Goal: Task Accomplishment & Management: Manage account settings

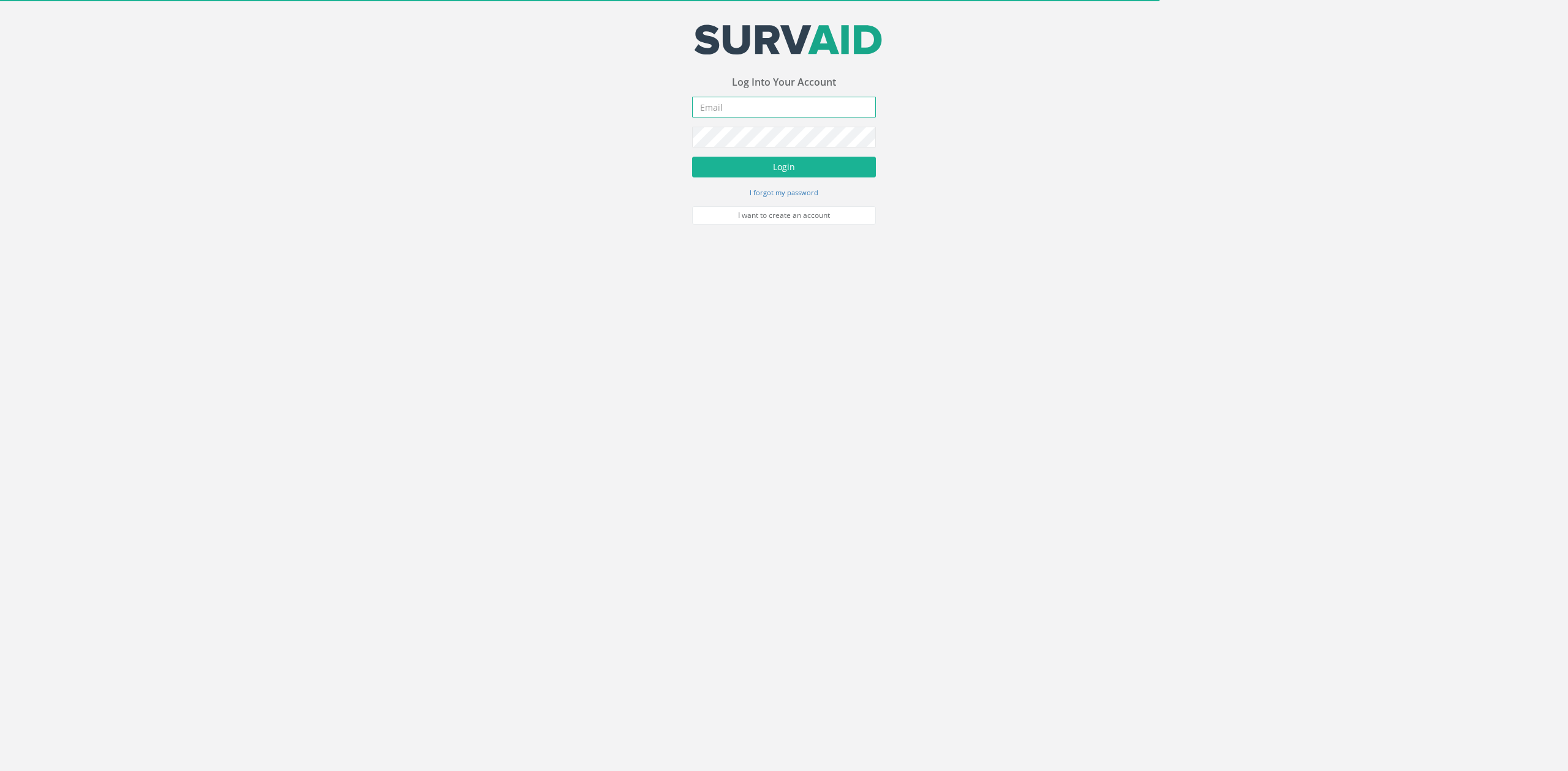
click at [730, 111] on input "email" at bounding box center [784, 107] width 184 height 21
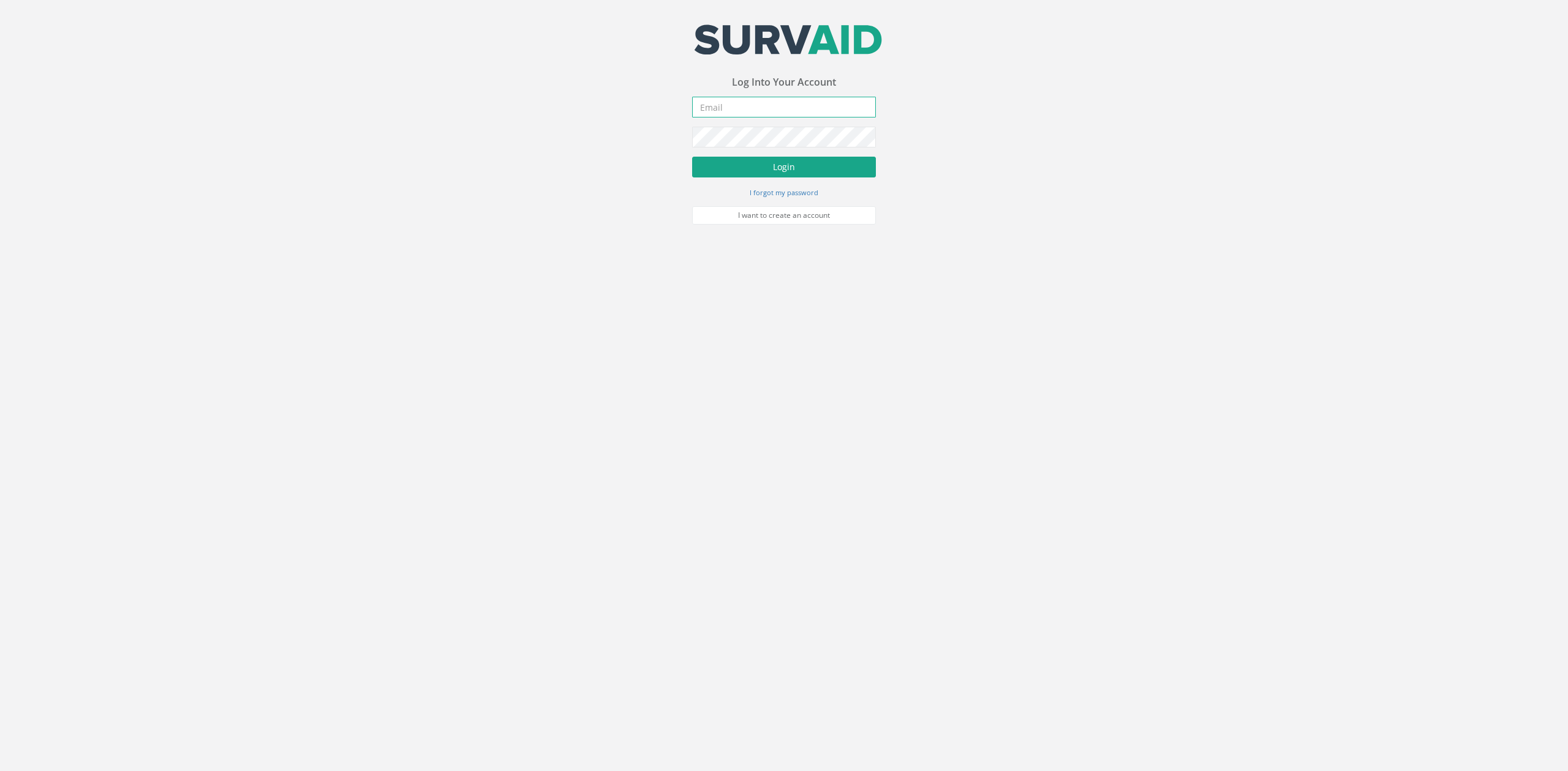
type input "[EMAIL_ADDRESS][DOMAIN_NAME]"
click at [775, 164] on button "Login" at bounding box center [784, 167] width 184 height 21
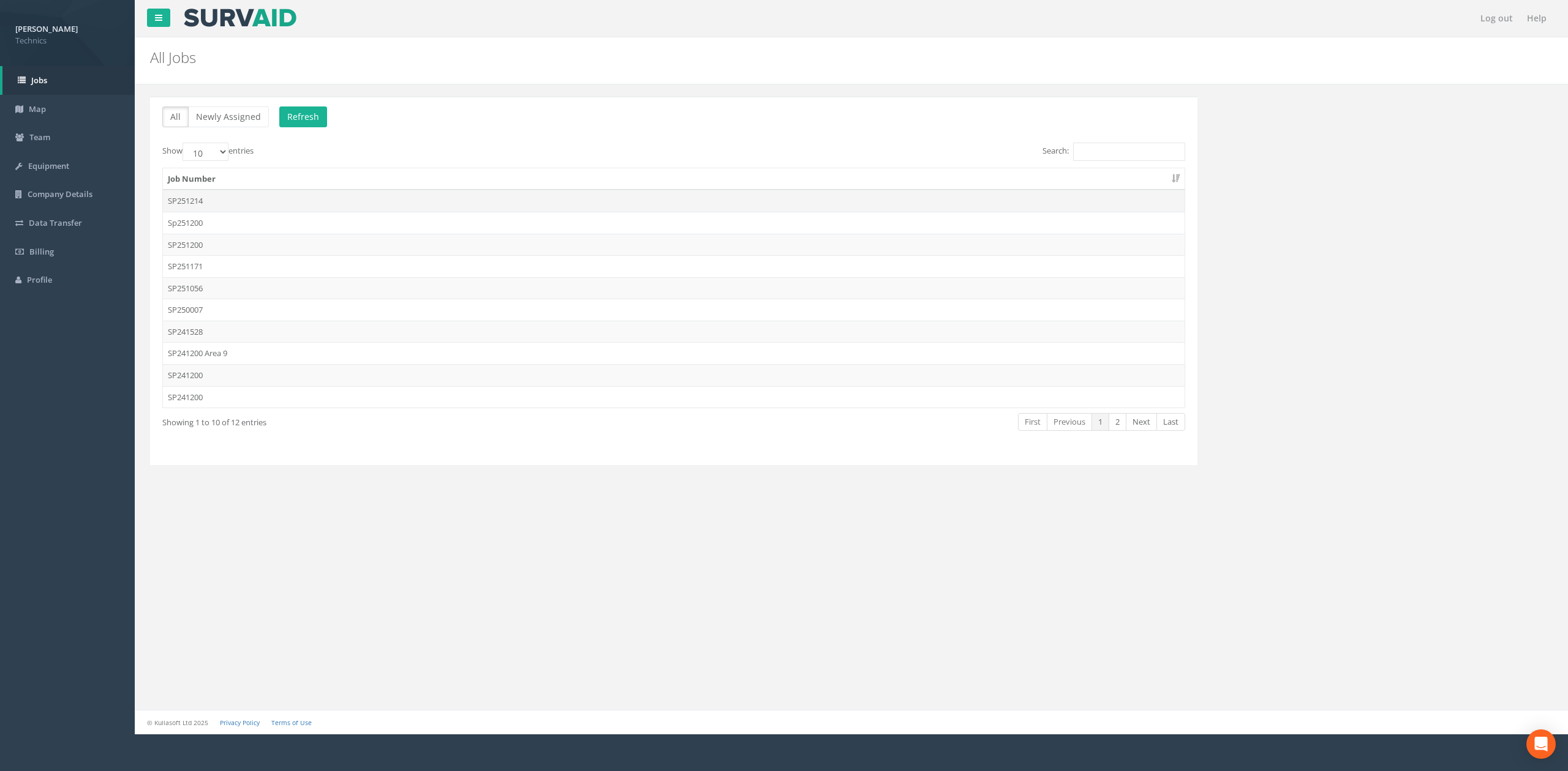
click at [222, 203] on td "SP251214" at bounding box center [673, 201] width 1022 height 22
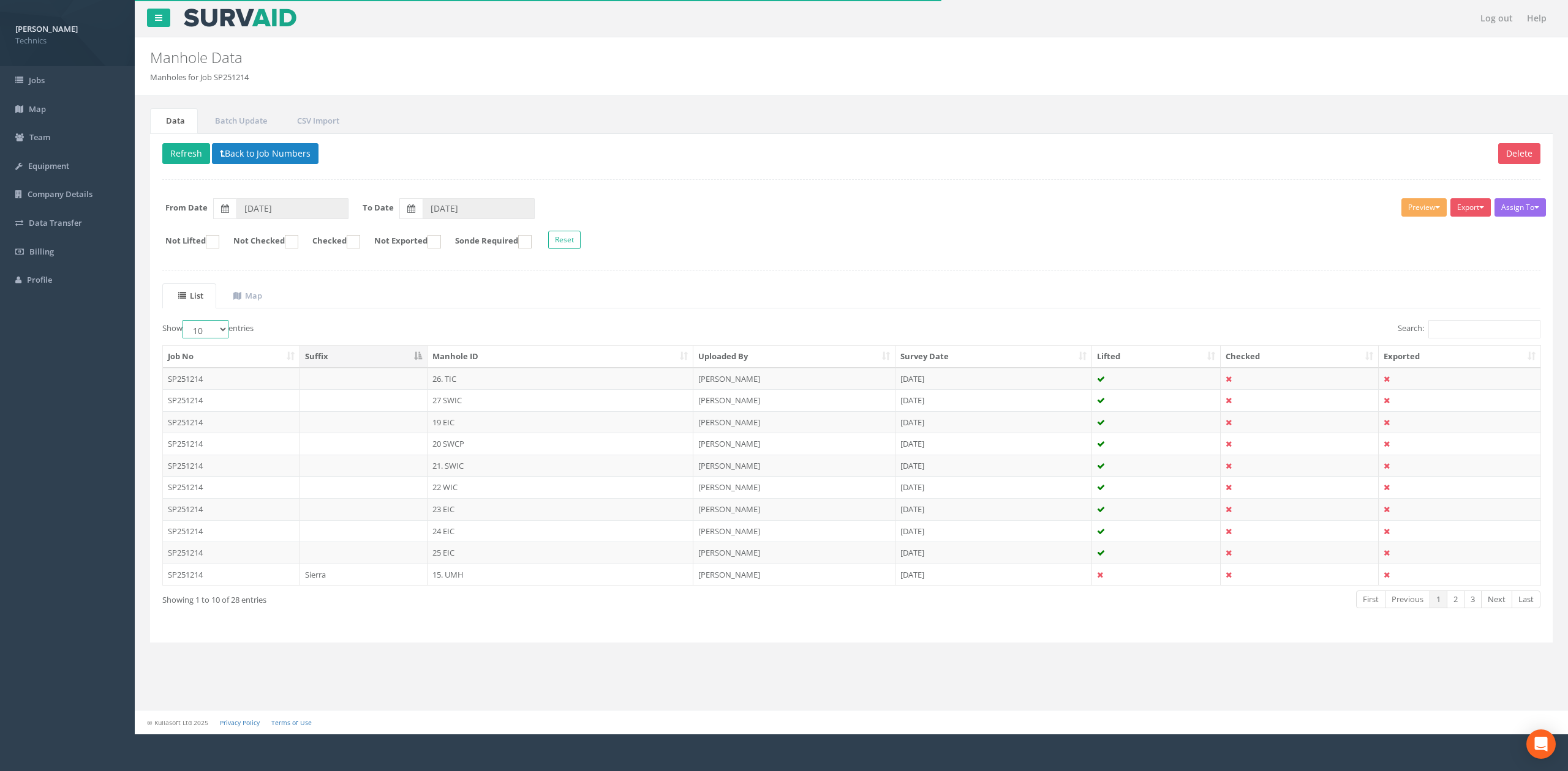
click at [222, 335] on select "10 25 50 100" at bounding box center [205, 329] width 46 height 18
select select "100"
click at [184, 323] on select "10 25 50 100" at bounding box center [205, 329] width 46 height 18
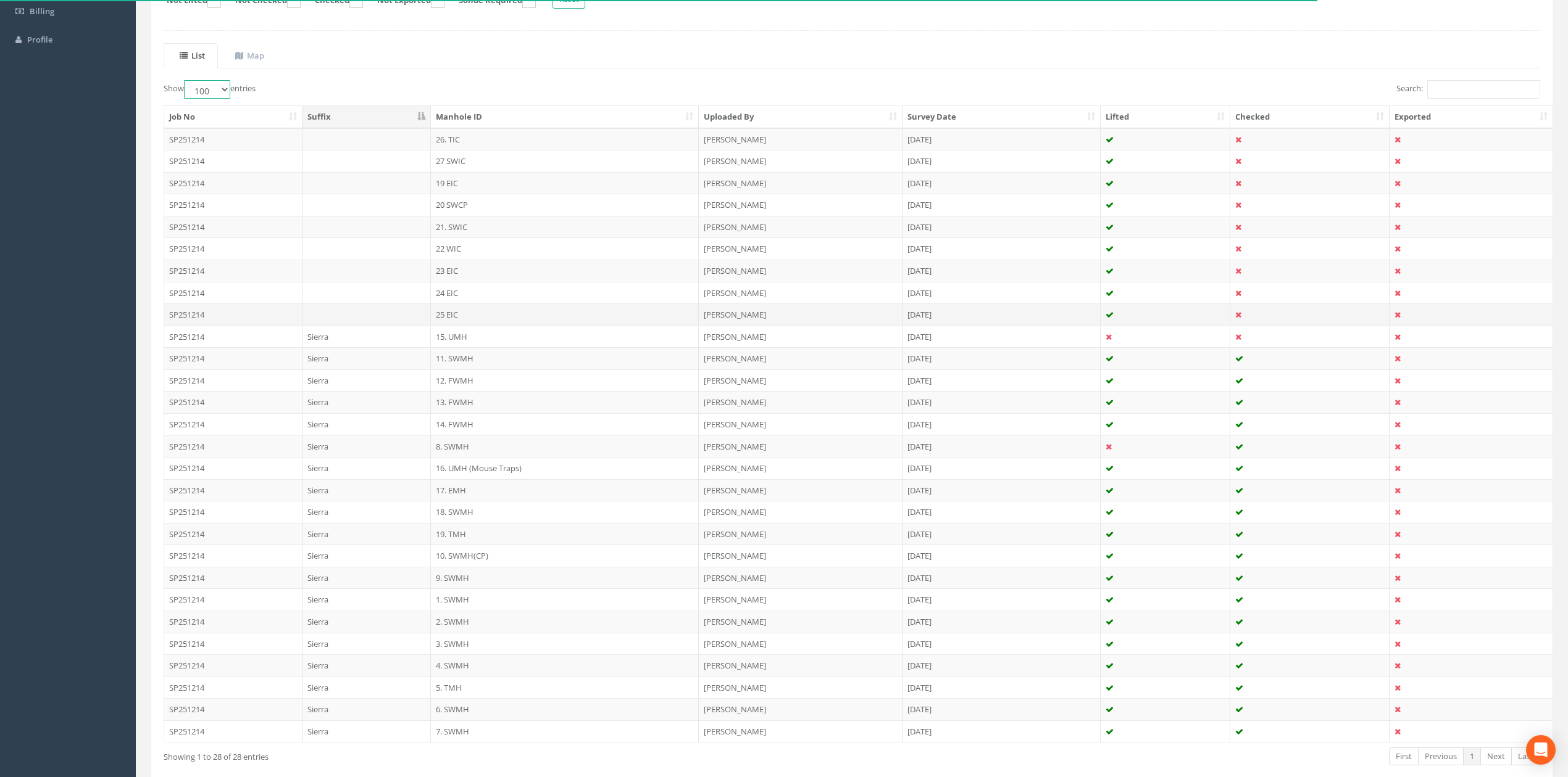
scroll to position [247, 0]
click at [487, 114] on th "Manhole ID" at bounding box center [564, 113] width 268 height 22
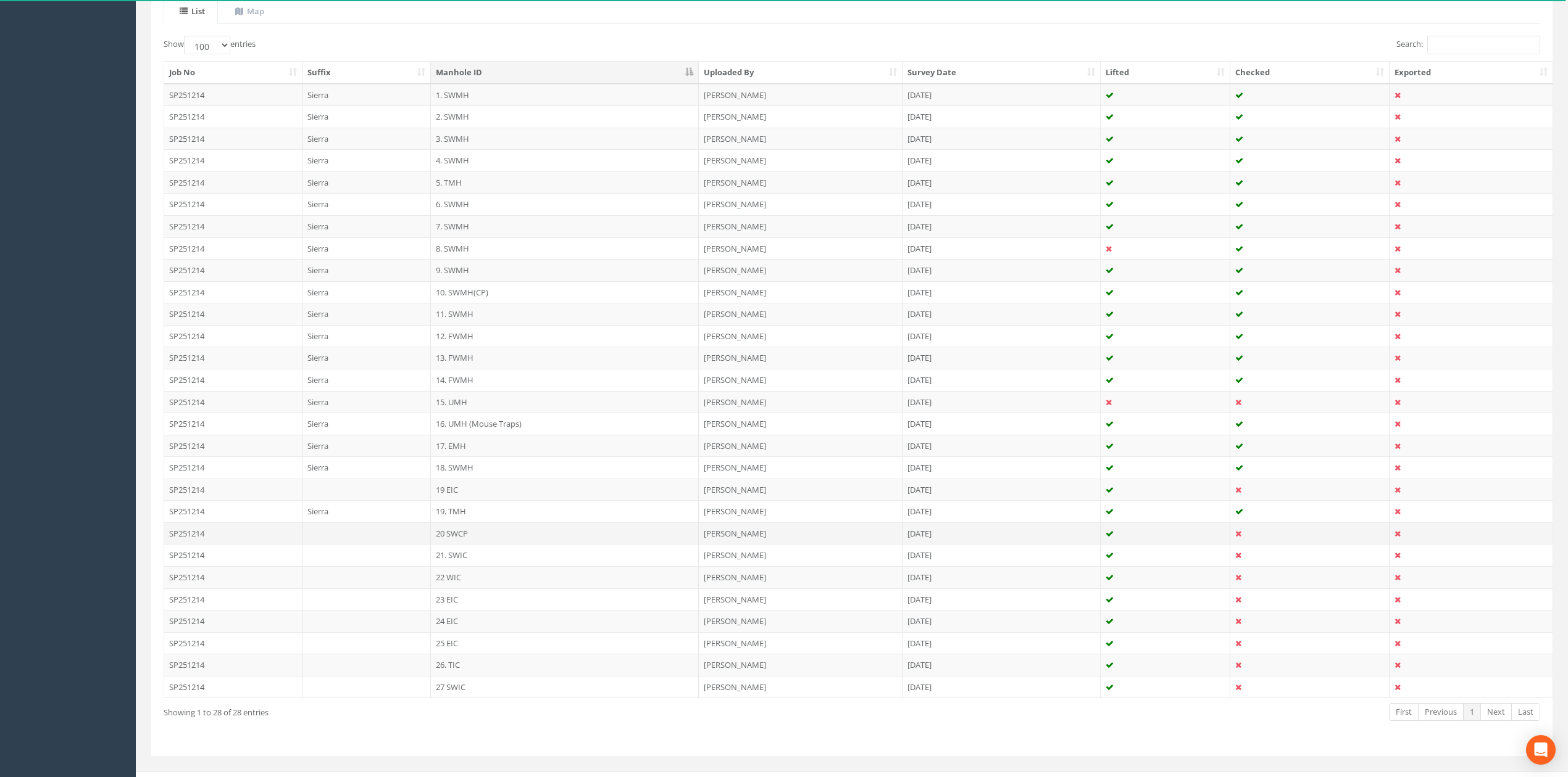
scroll to position [316, 0]
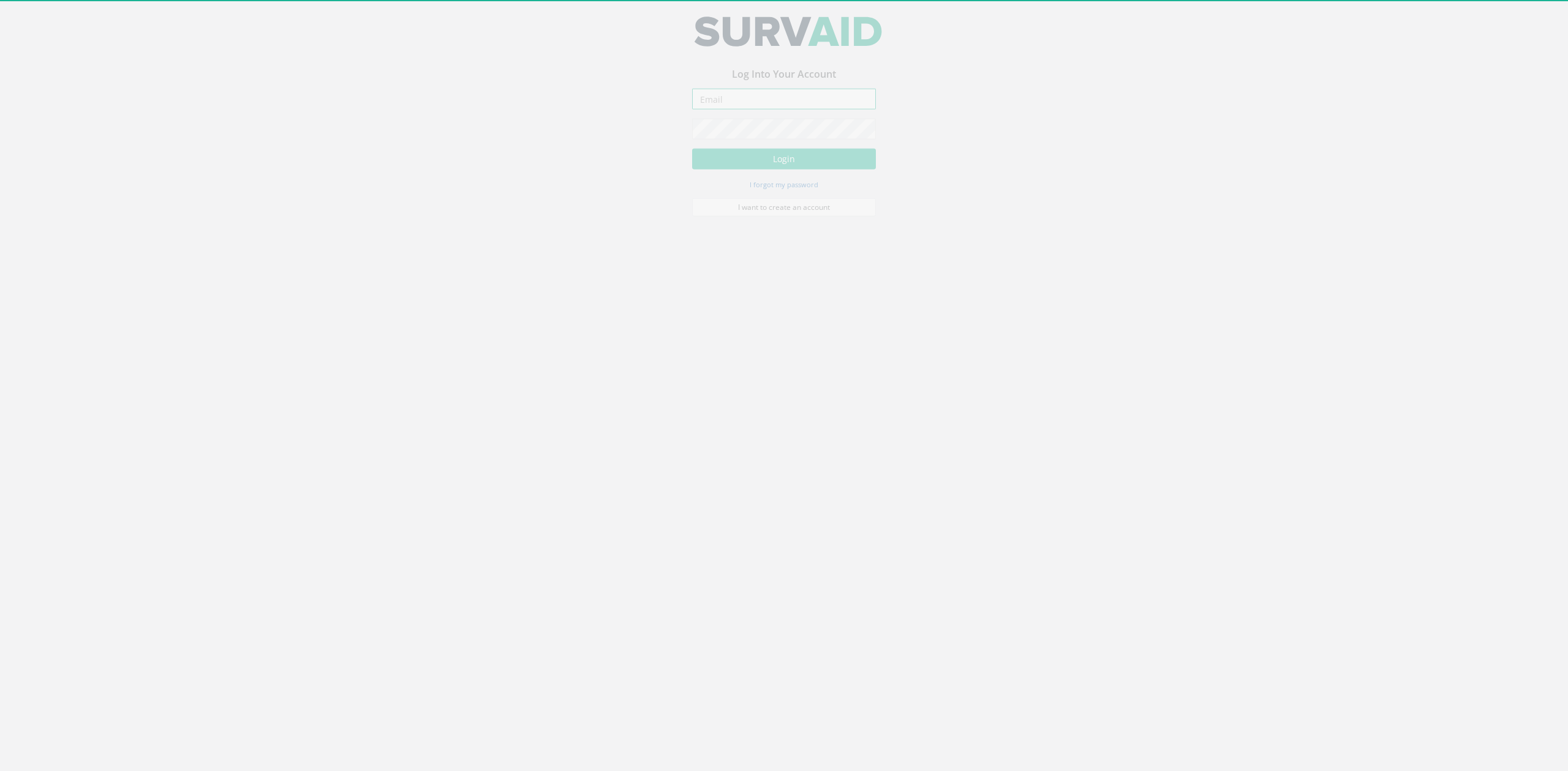
click at [733, 99] on input "email" at bounding box center [784, 107] width 184 height 21
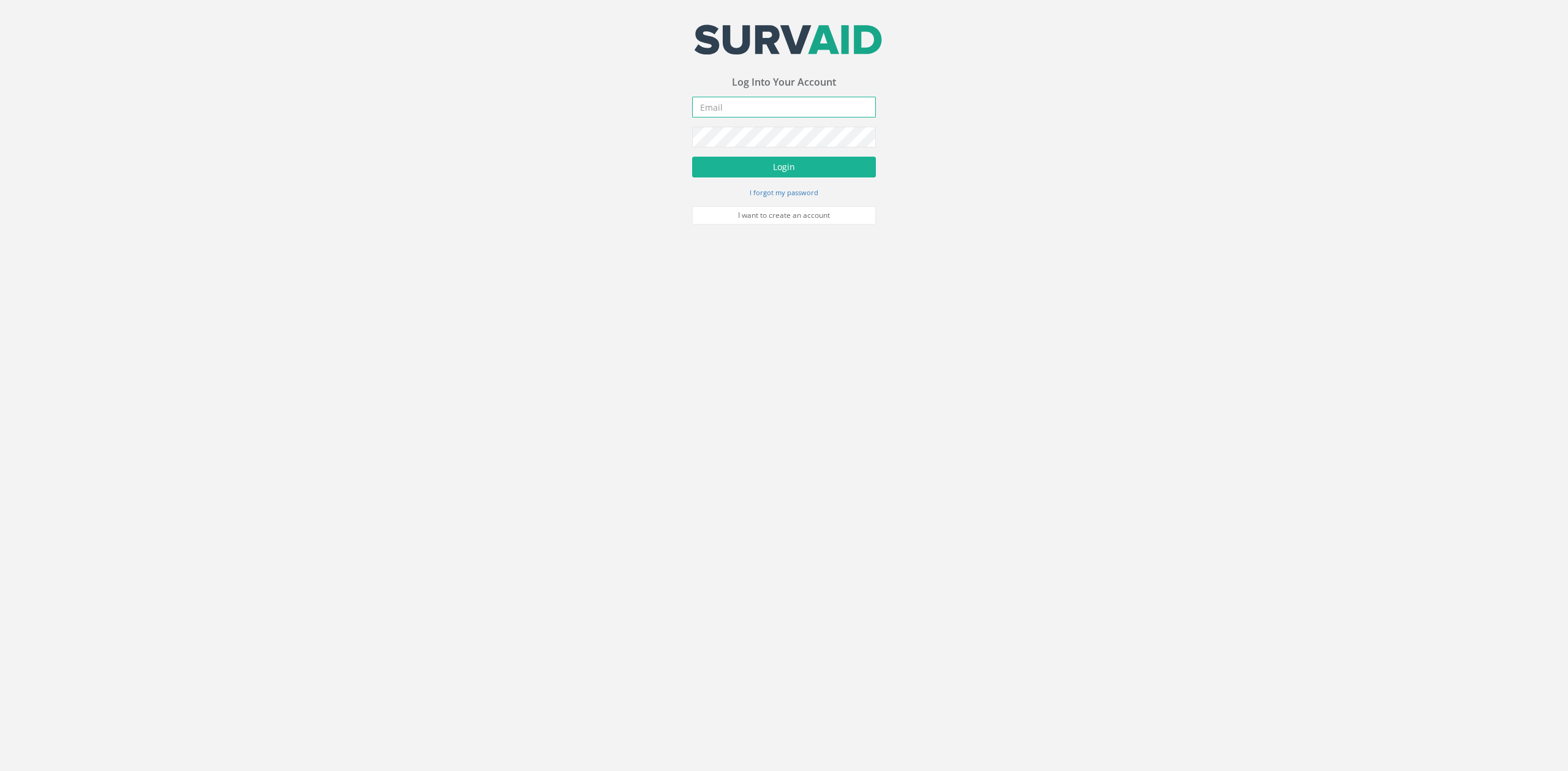
click at [692, 156] on button "Login" at bounding box center [784, 167] width 184 height 21
type input "[EMAIL_ADDRESS][DOMAIN_NAME]"
click at [782, 171] on button "Login" at bounding box center [784, 167] width 184 height 21
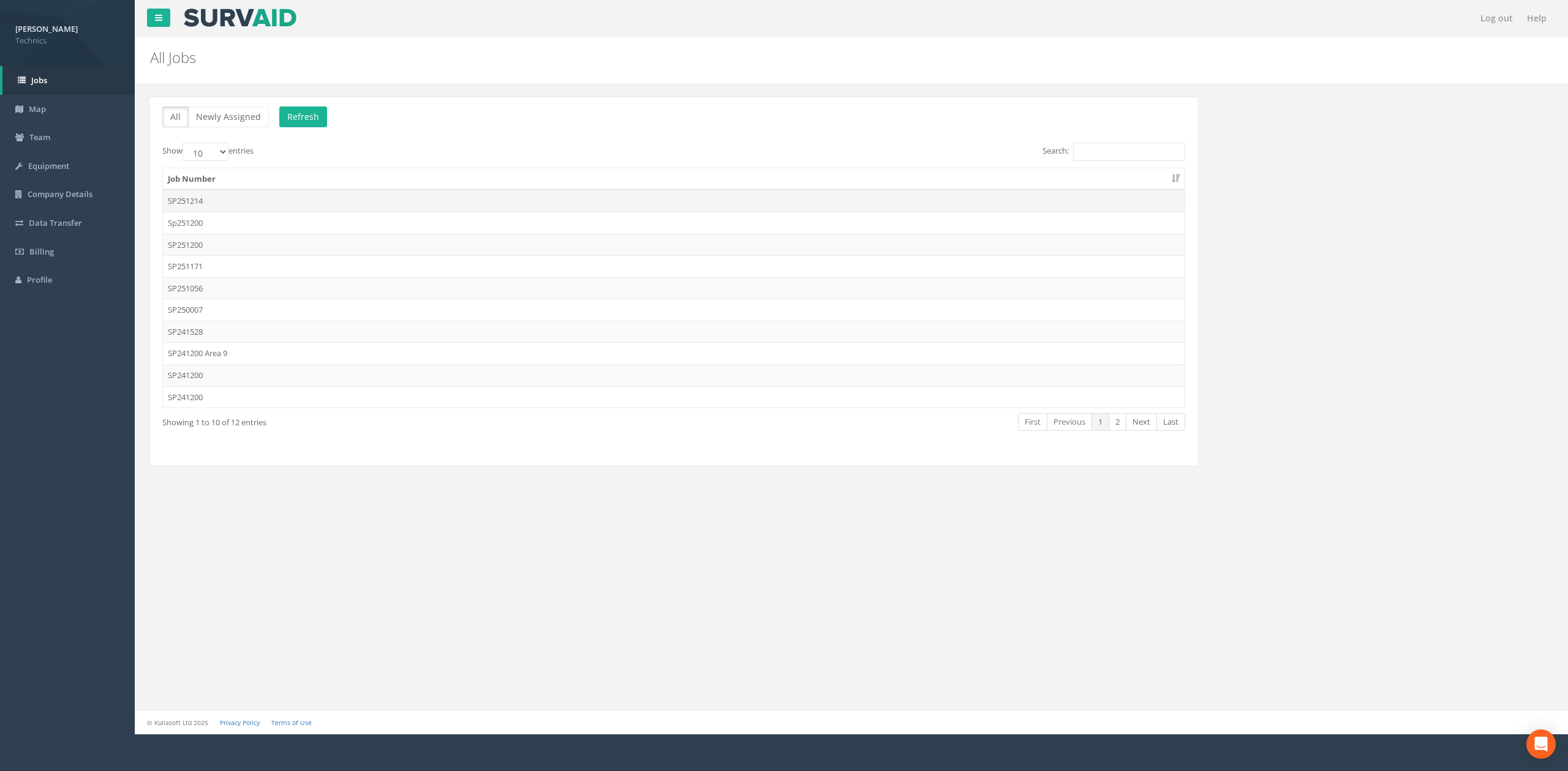
click at [187, 202] on td "SP251214" at bounding box center [673, 201] width 1022 height 22
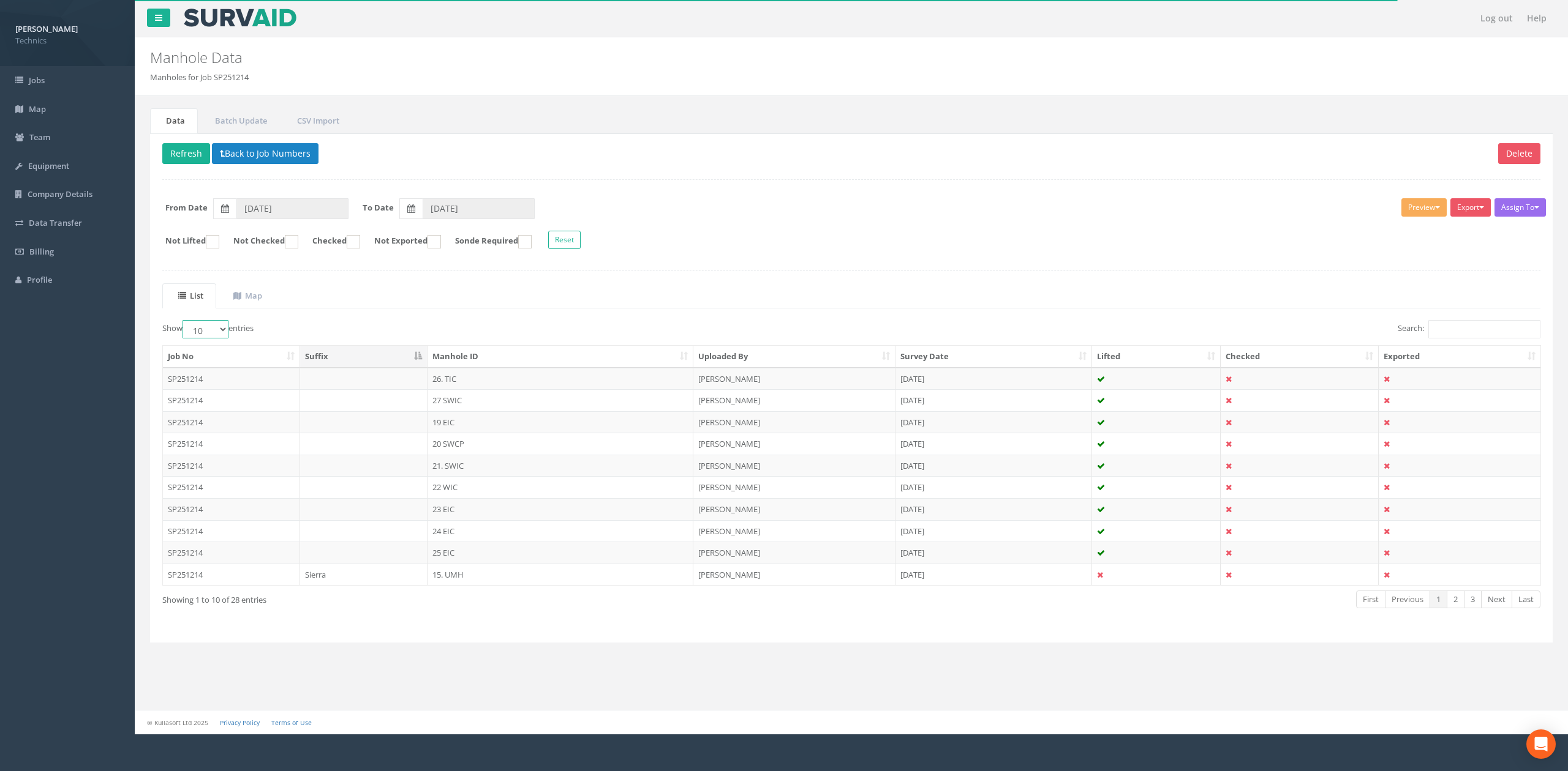
click at [227, 332] on select "10 25 50 100" at bounding box center [205, 329] width 46 height 18
select select "100"
click at [184, 323] on select "10 25 50 100" at bounding box center [205, 329] width 46 height 18
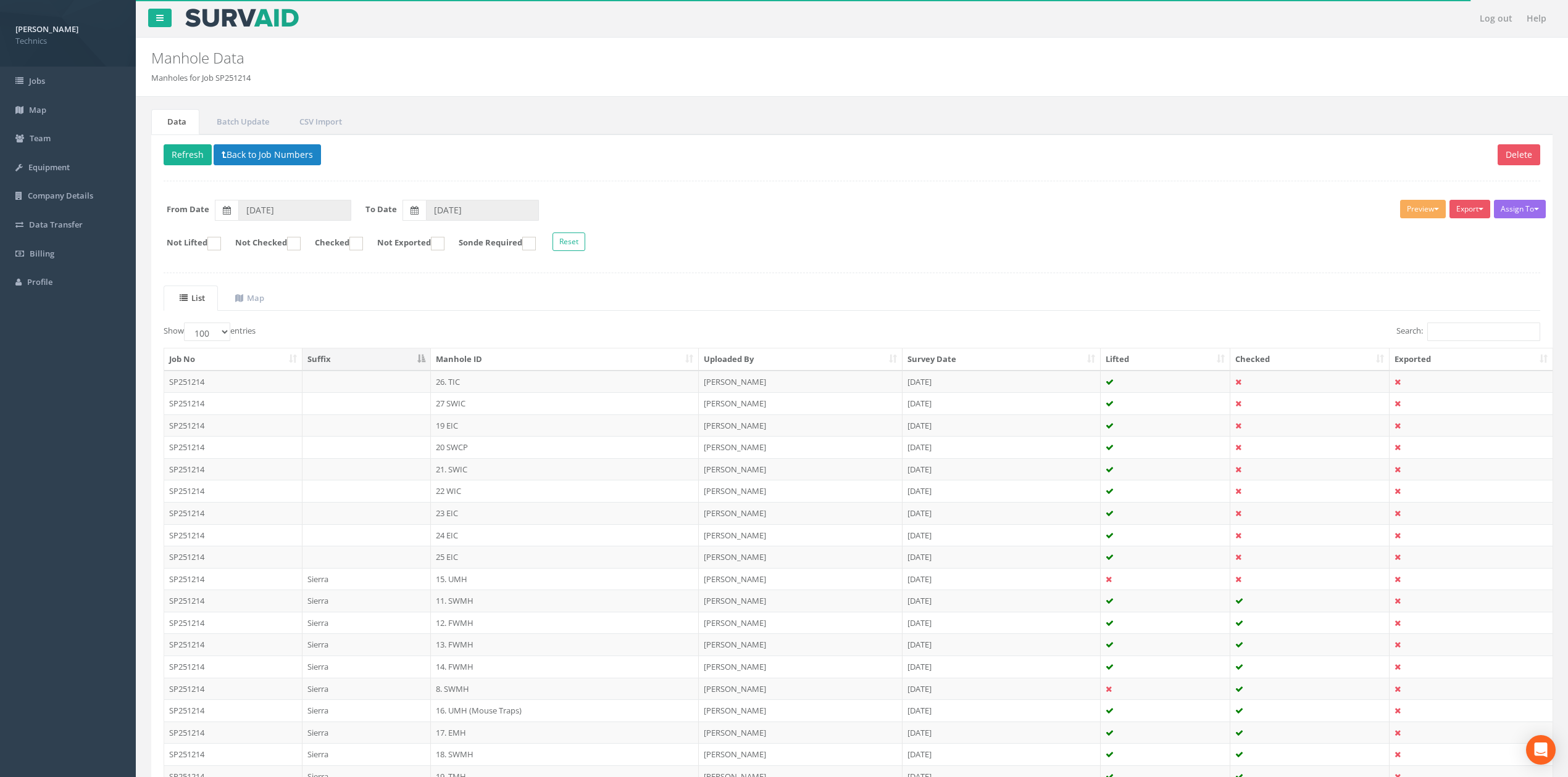
click at [461, 306] on ul "List Map" at bounding box center [852, 298] width 1377 height 25
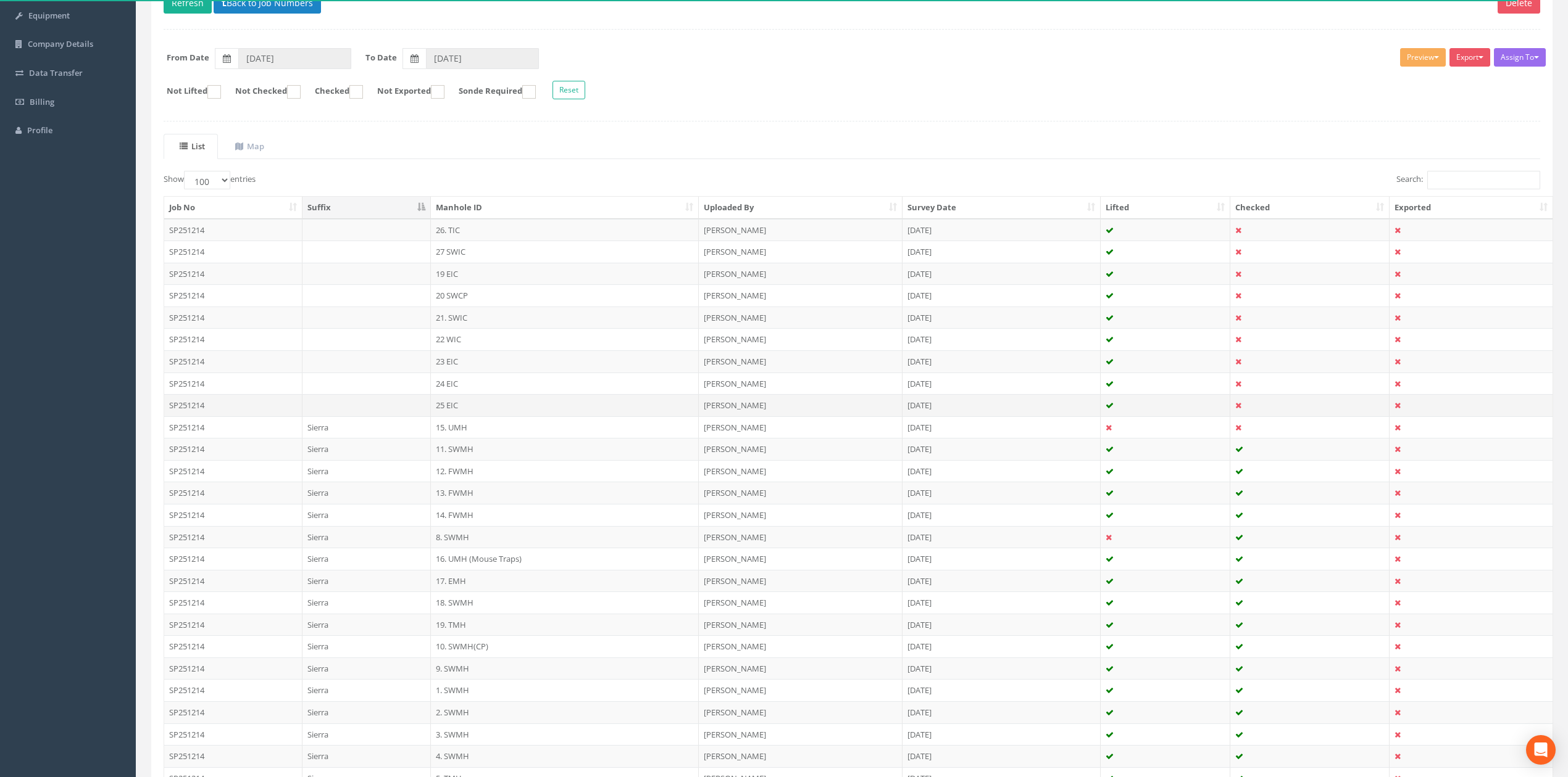
scroll to position [151, 0]
click at [654, 213] on th "Manhole ID" at bounding box center [564, 208] width 268 height 22
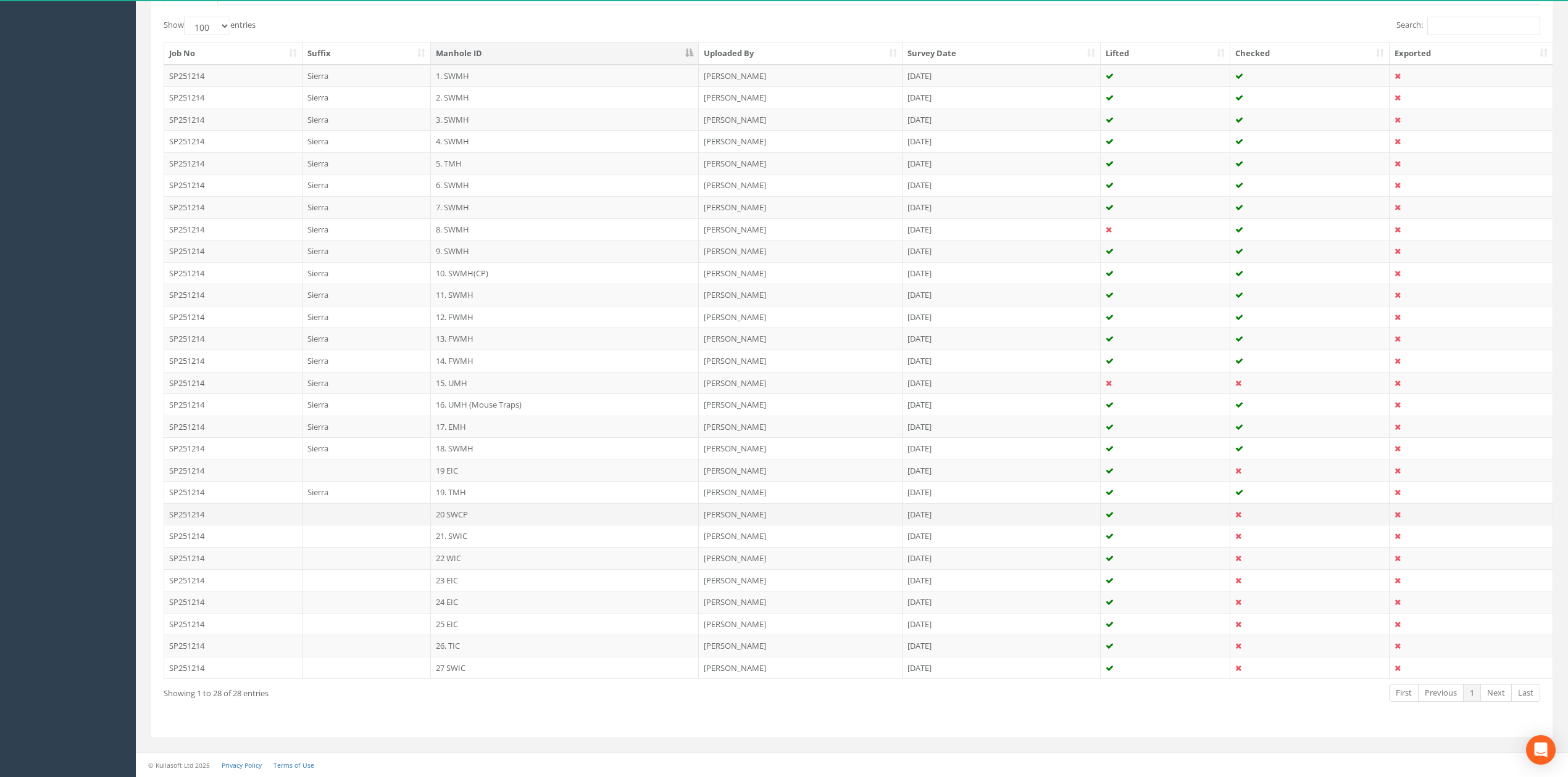
scroll to position [316, 0]
click at [450, 662] on td "27 SWIC" at bounding box center [564, 668] width 268 height 22
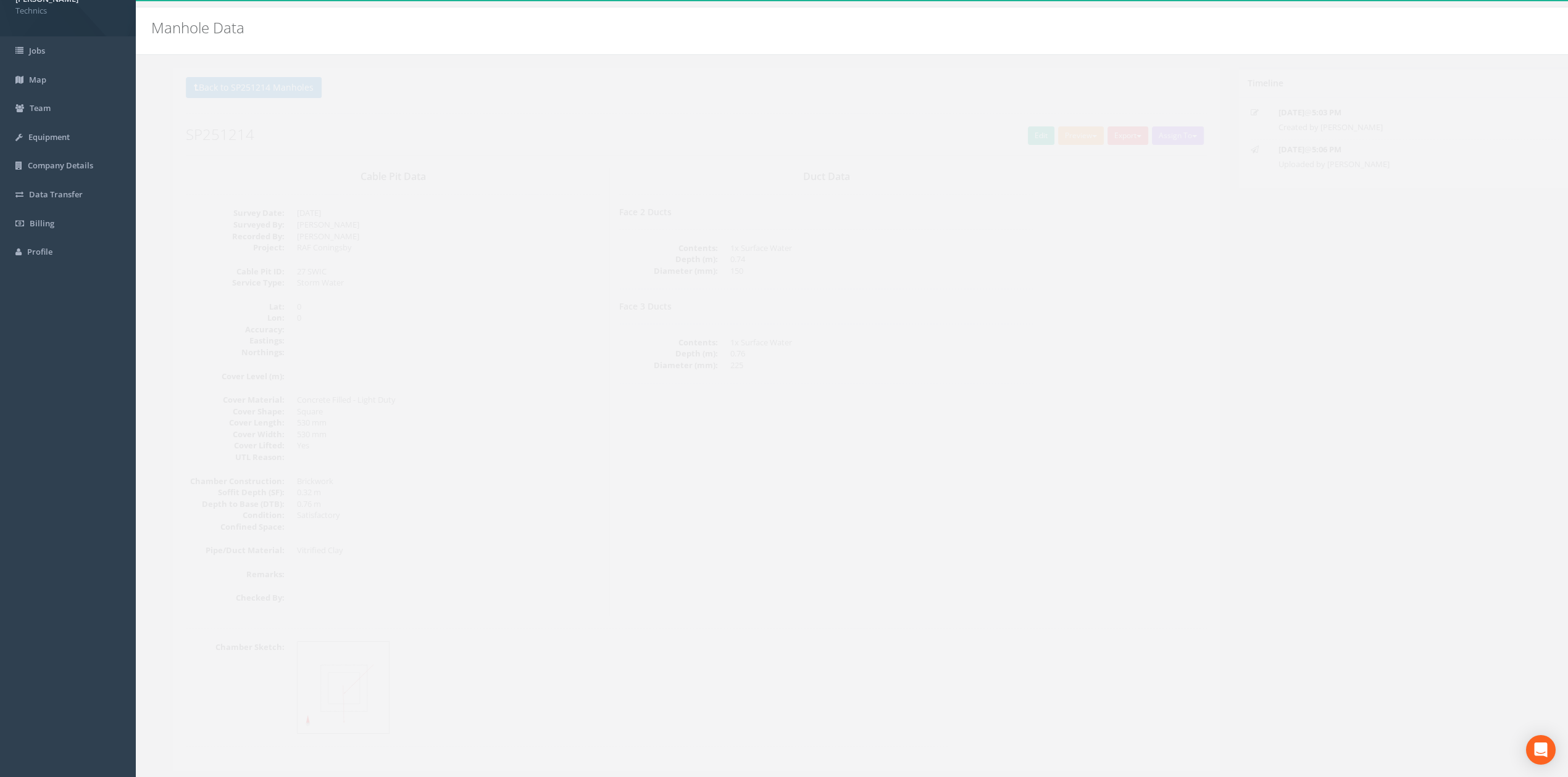
scroll to position [0, 0]
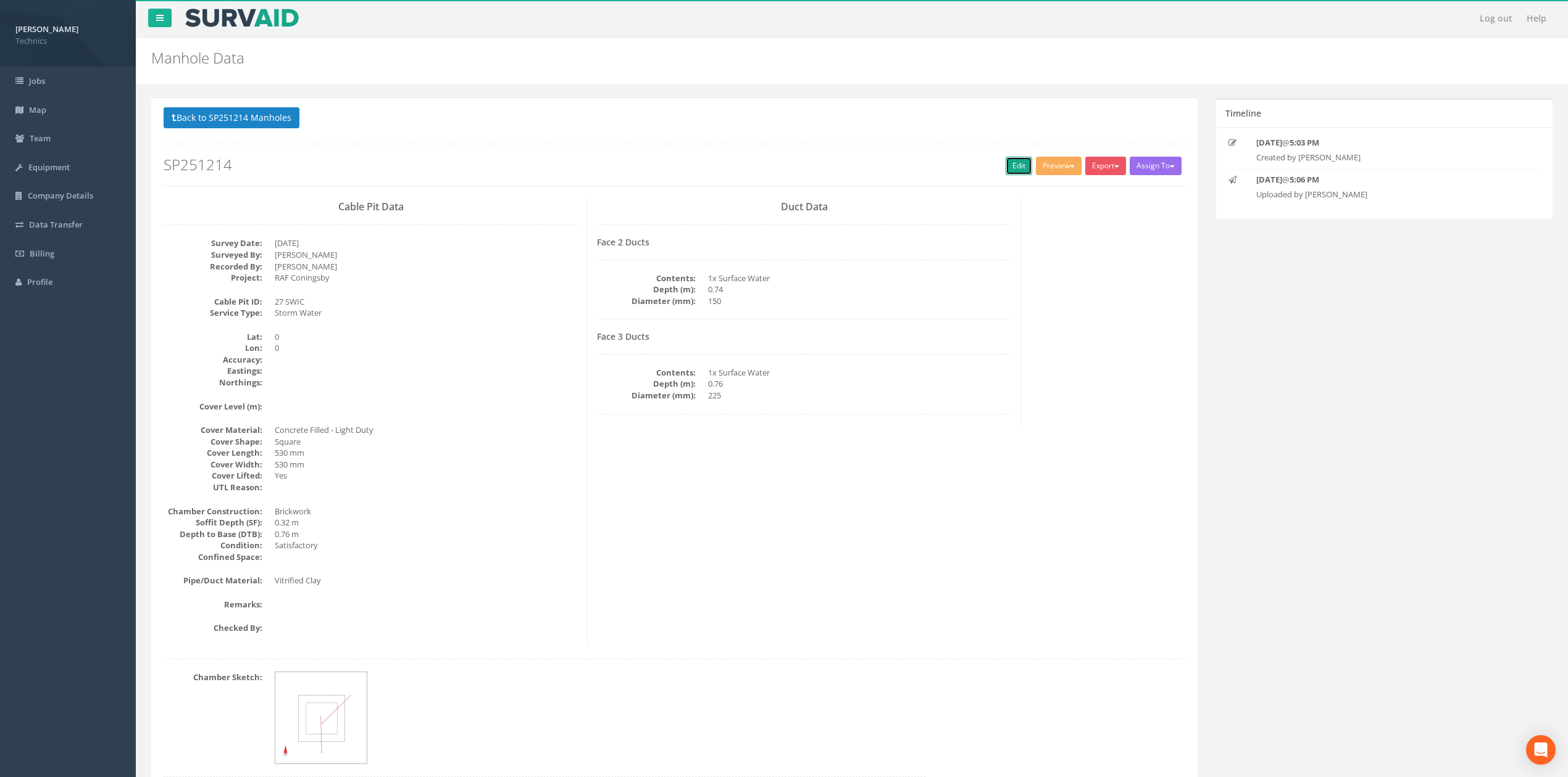
click at [1015, 165] on link "Edit" at bounding box center [1018, 166] width 27 height 18
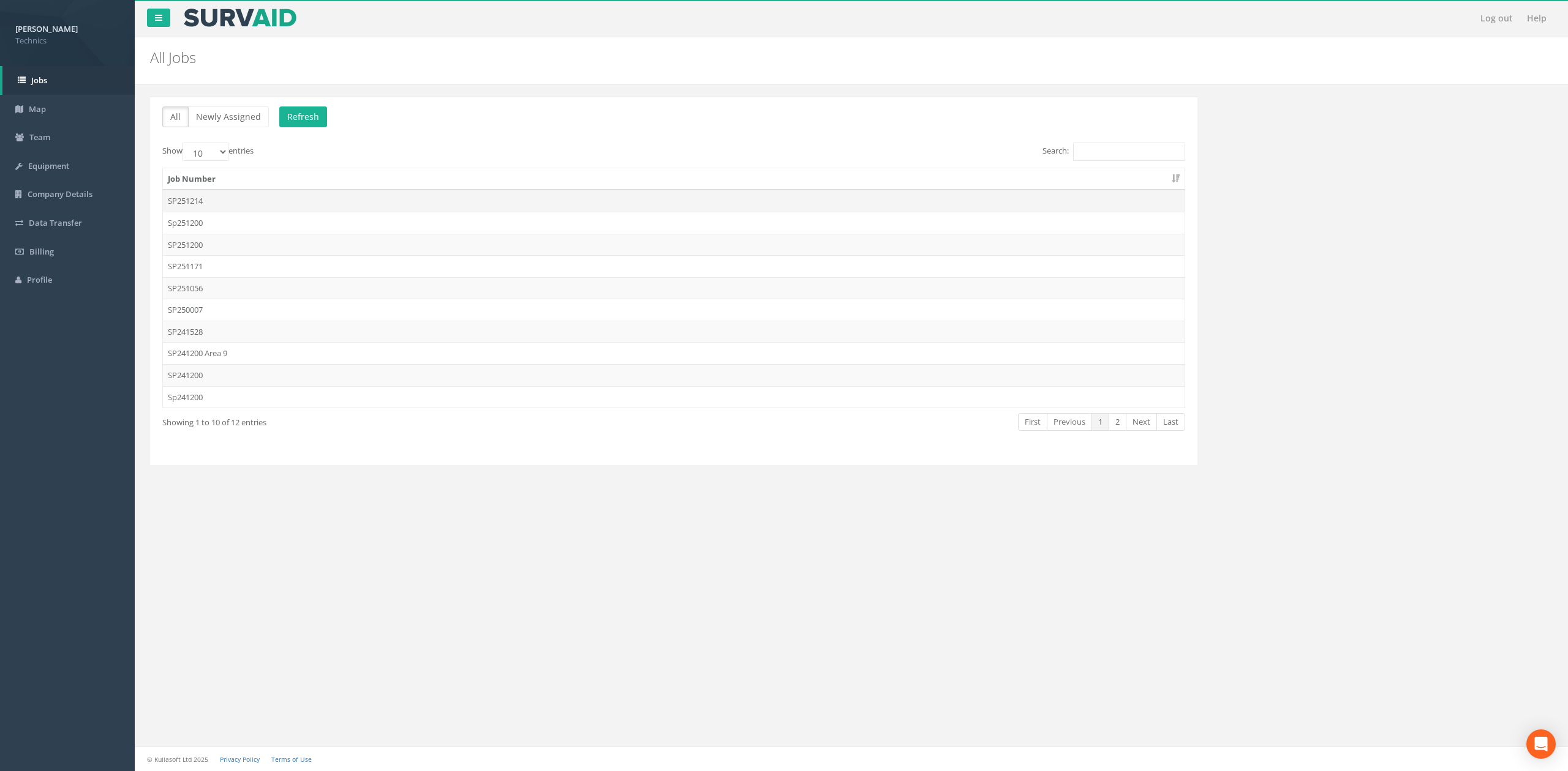
click at [182, 194] on td "SP251214" at bounding box center [673, 201] width 1022 height 22
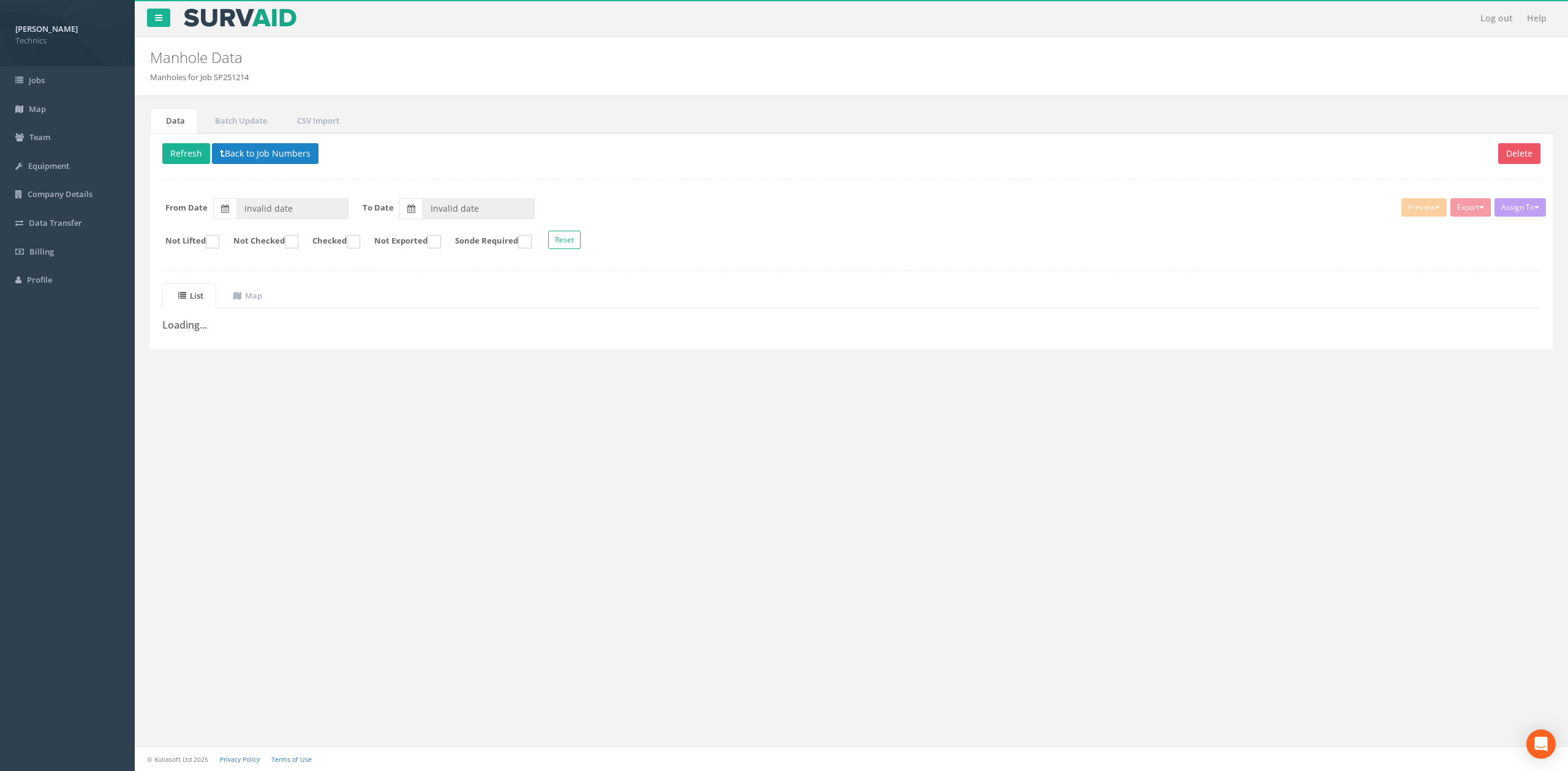
type input "[DATE]"
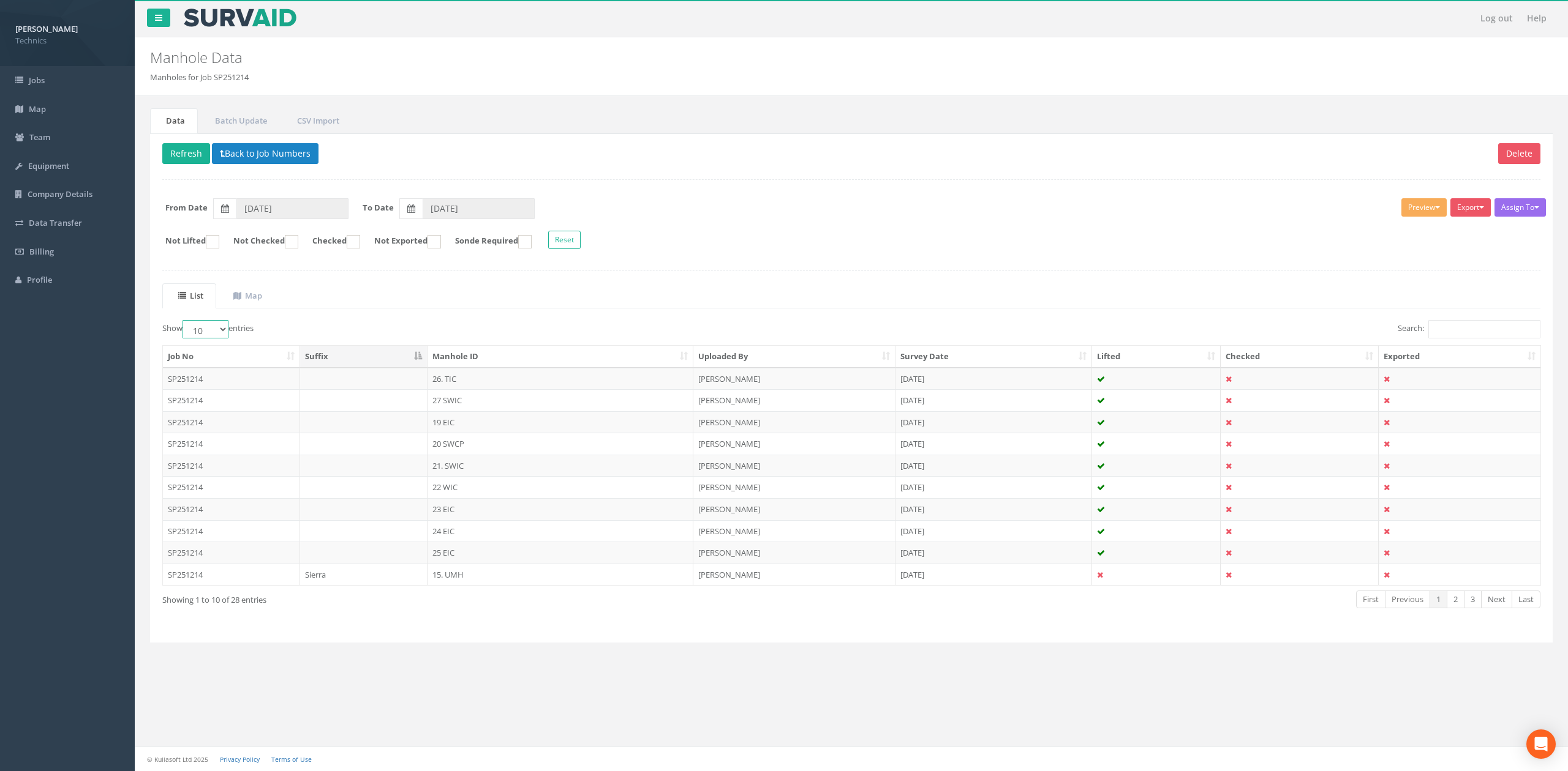
click at [207, 332] on select "10 25 50 100" at bounding box center [205, 329] width 46 height 18
select select "100"
click at [184, 323] on select "10 25 50 100" at bounding box center [205, 329] width 46 height 18
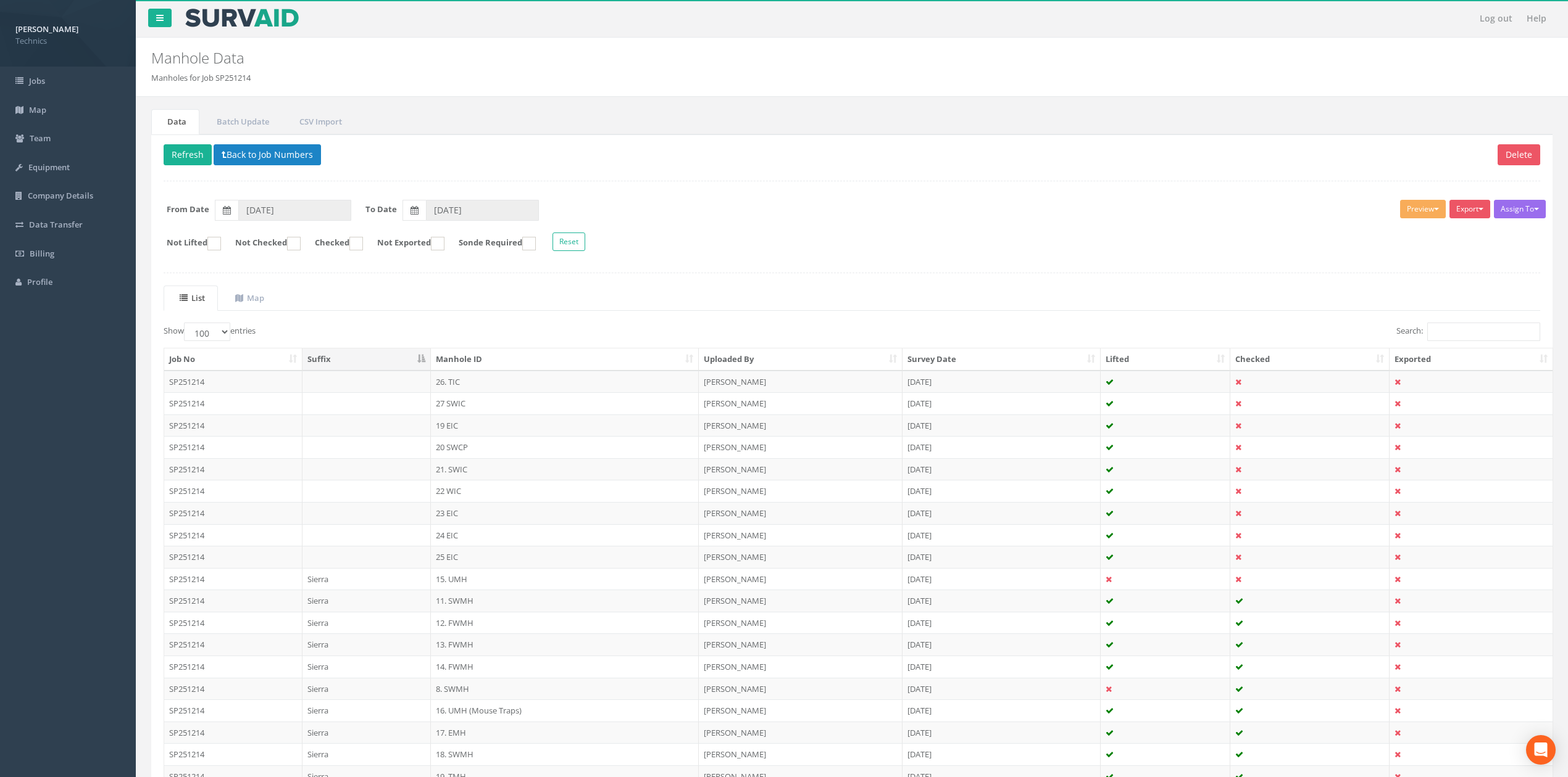
click at [326, 332] on div "Show 10 25 50 100 entries" at bounding box center [503, 334] width 679 height 22
click at [569, 364] on th "Manhole ID" at bounding box center [564, 360] width 268 height 22
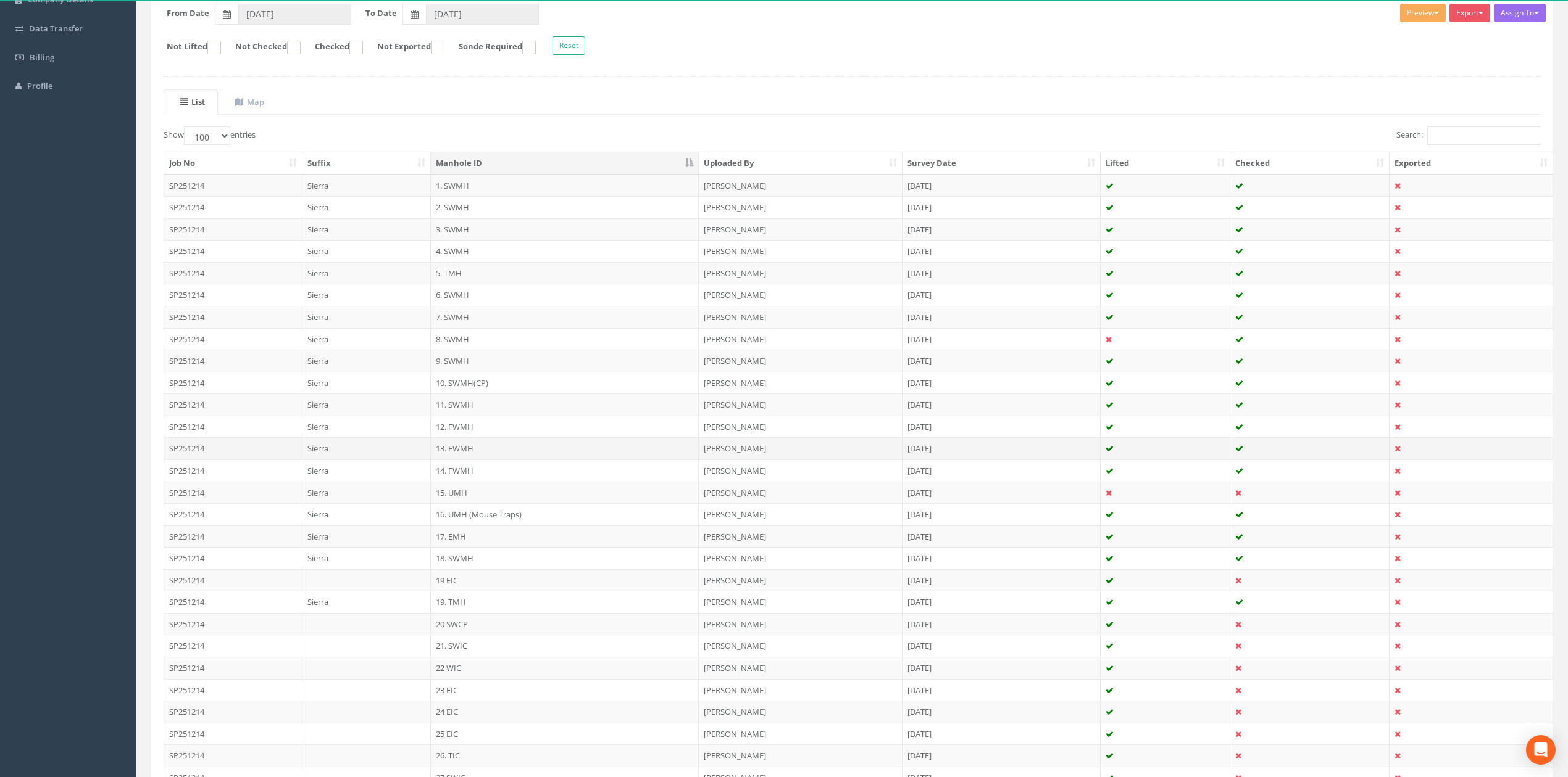
scroll to position [316, 0]
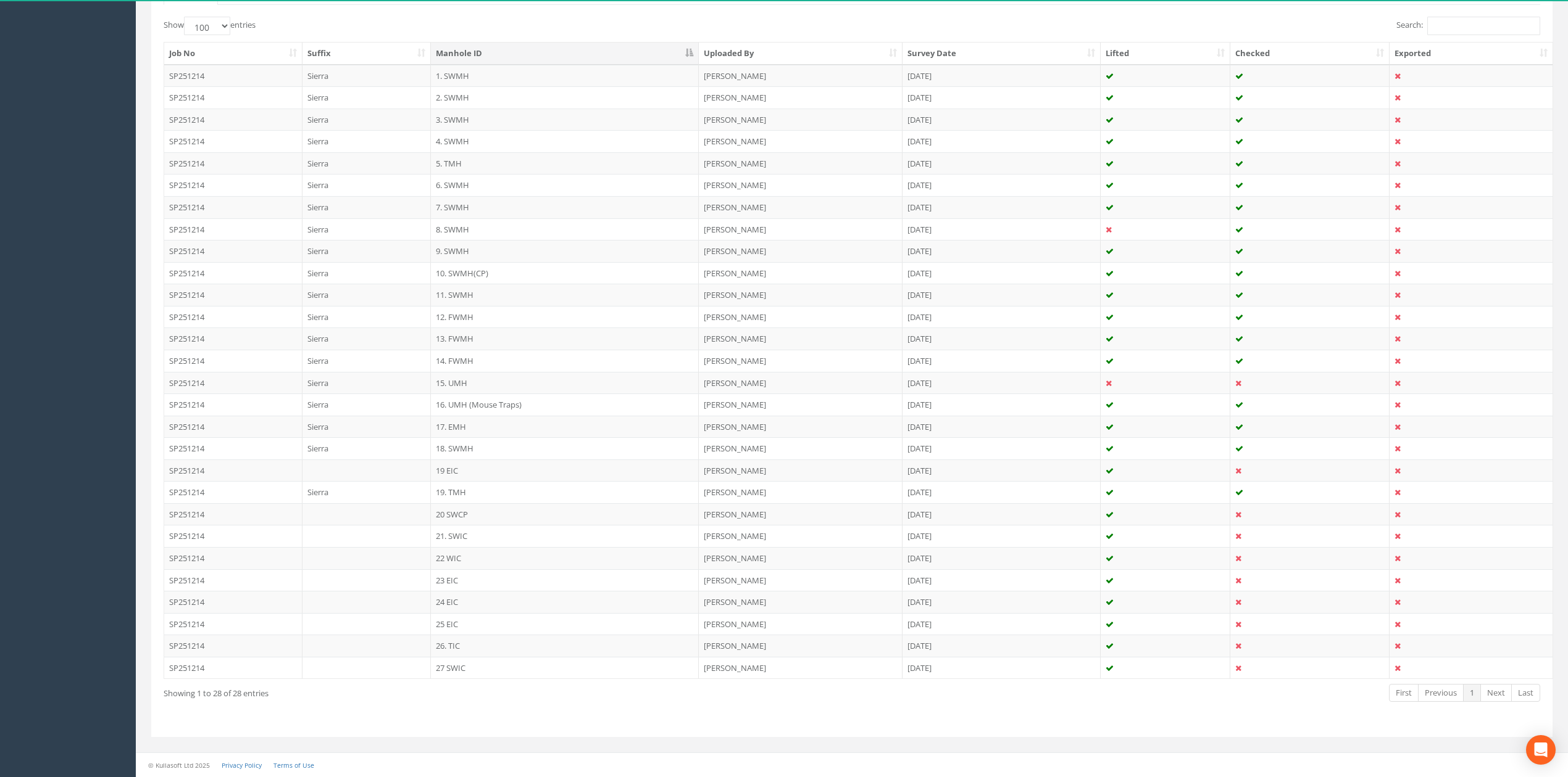
click at [527, 697] on div "Showing 1 to 28 of 28 entries" at bounding box center [445, 691] width 563 height 16
click at [512, 687] on div "Showing 1 to 28 of 28 entries" at bounding box center [445, 691] width 563 height 16
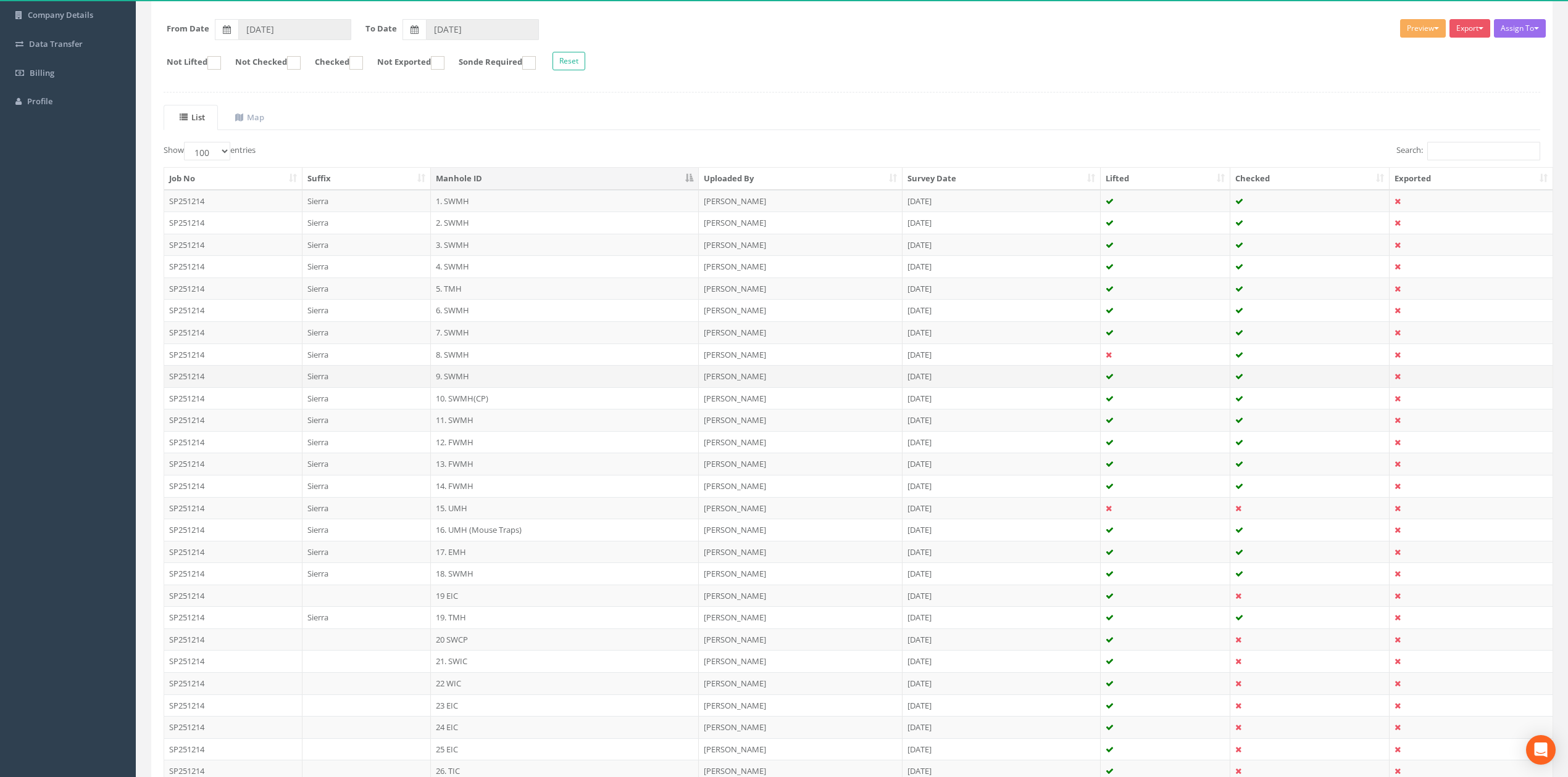
scroll to position [0, 0]
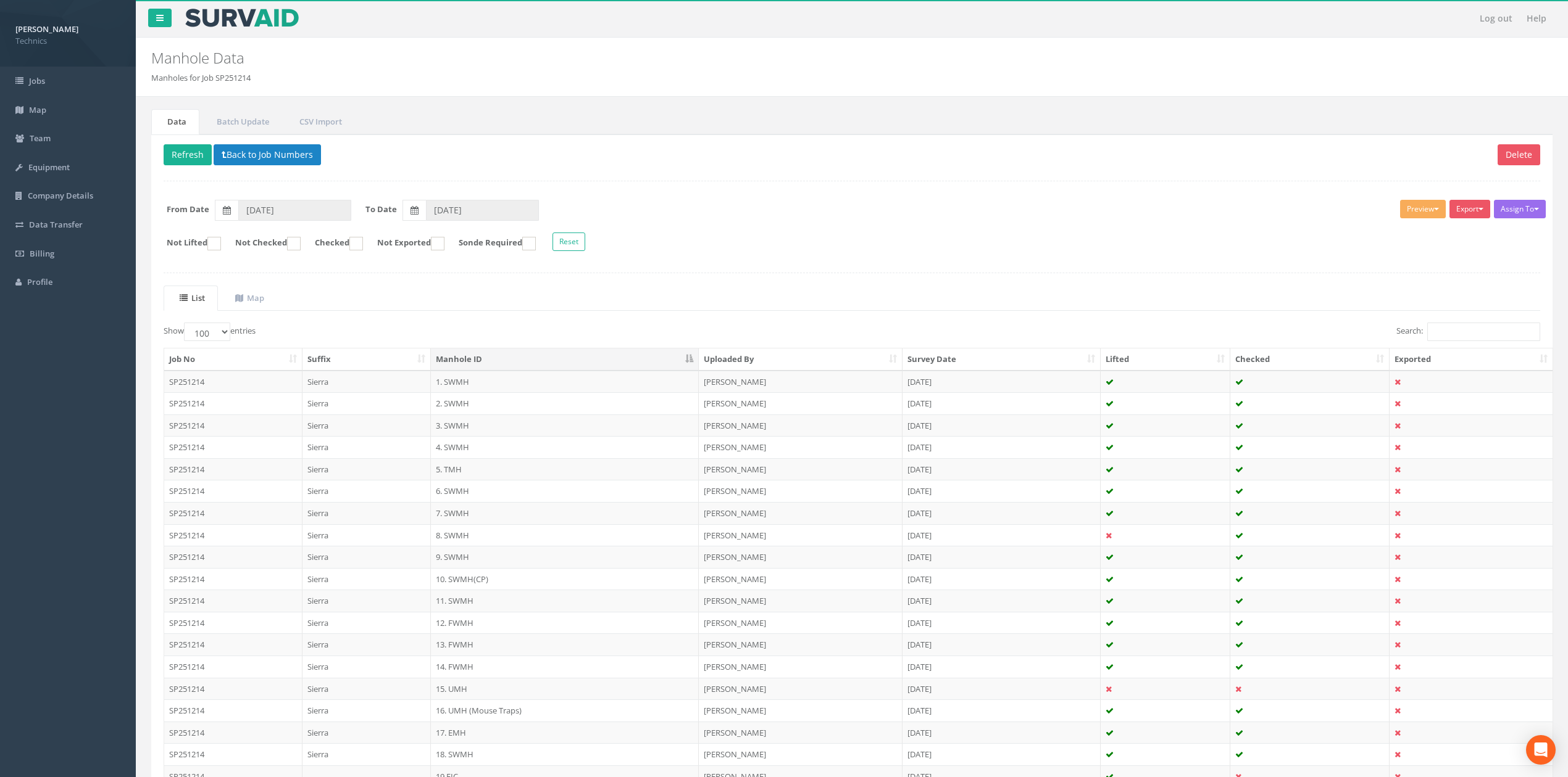
click at [828, 206] on form "From Date 10/09/2025 To Date 18/09/2025" at bounding box center [852, 210] width 1395 height 21
